Goal: Transaction & Acquisition: Purchase product/service

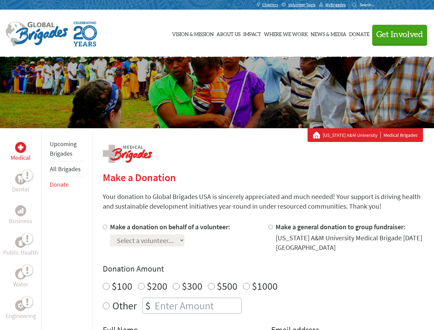
click at [379, 5] on div "Search for:" at bounding box center [365, 4] width 27 height 5
click at [396, 34] on span "Get Involved" at bounding box center [399, 35] width 47 height 8
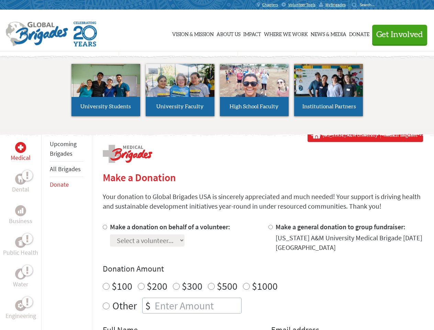
click at [217, 92] on li "High School Faculty" at bounding box center [254, 89] width 74 height 63
click at [45, 229] on div "Upcoming Brigades All Brigades Donate" at bounding box center [66, 293] width 50 height 330
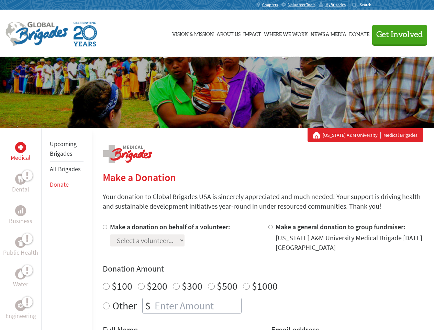
click at [262, 276] on div "Donation Amount $100 $200 $300 $500 $1000 Other $" at bounding box center [263, 288] width 320 height 50
click at [104, 227] on input "Make a donation on behalf of a volunteer:" at bounding box center [105, 227] width 4 height 4
radio input "true"
click at [270, 227] on input "Make a general donation to group fundraiser:" at bounding box center [270, 227] width 4 height 4
radio input "true"
